Goal: Transaction & Acquisition: Download file/media

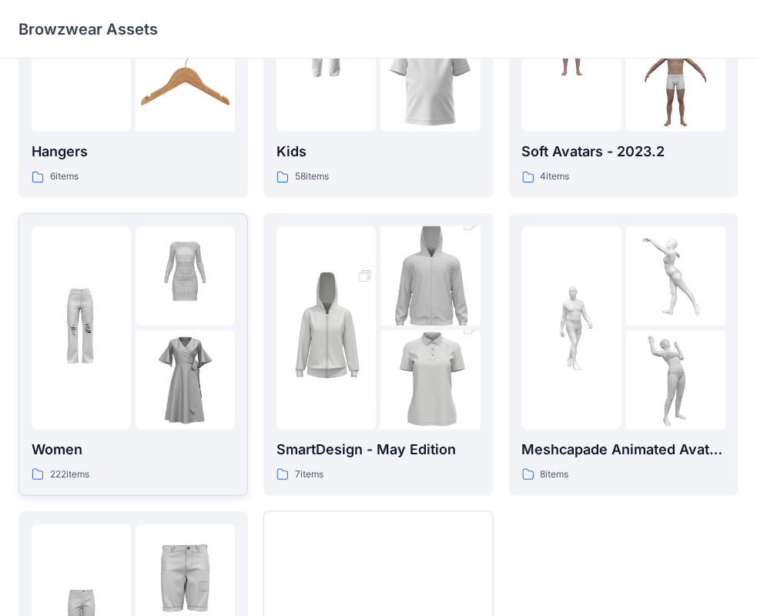
scroll to position [231, 0]
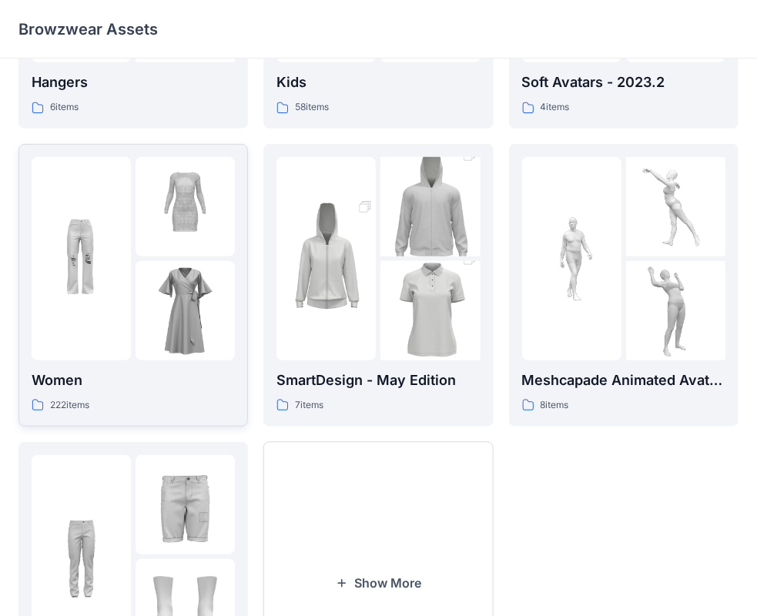
click at [177, 257] on div at bounding box center [185, 258] width 99 height 203
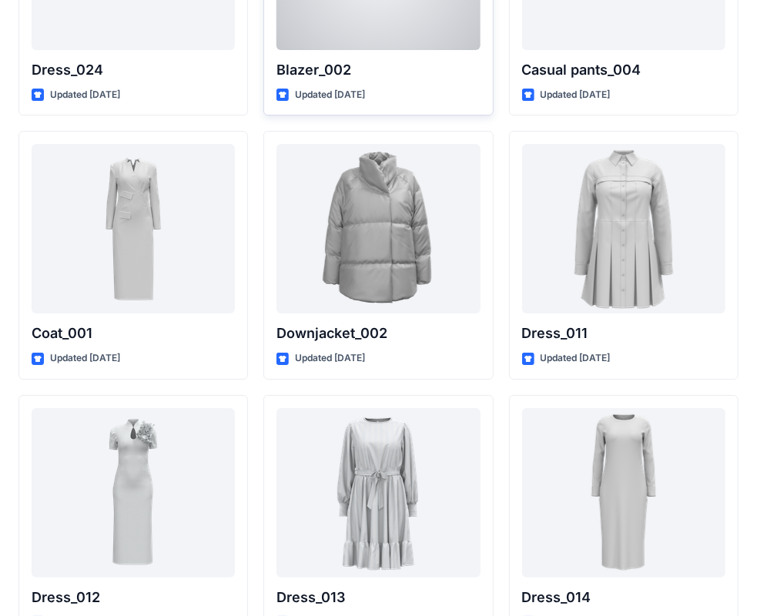
scroll to position [2080, 0]
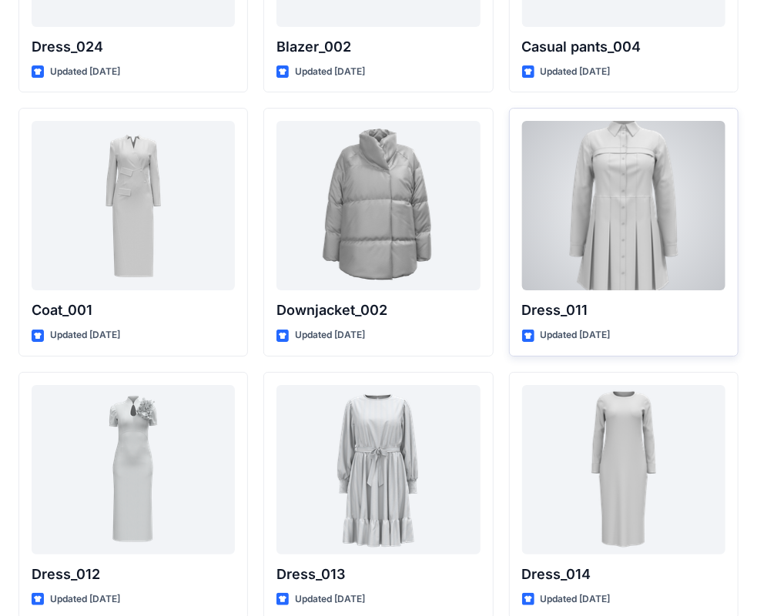
click at [612, 175] on div at bounding box center [623, 205] width 203 height 169
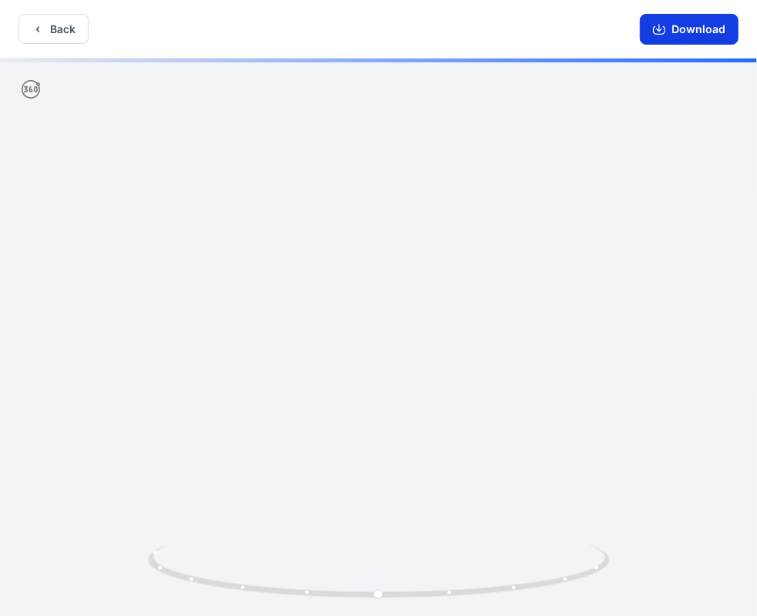
click at [680, 22] on button "Download" at bounding box center [689, 29] width 99 height 31
